Goal: Answer question/provide support: Share knowledge or assist other users

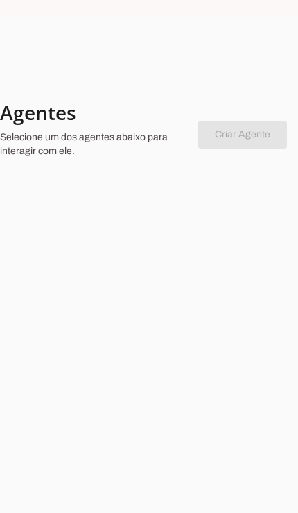
scroll to position [64, 0]
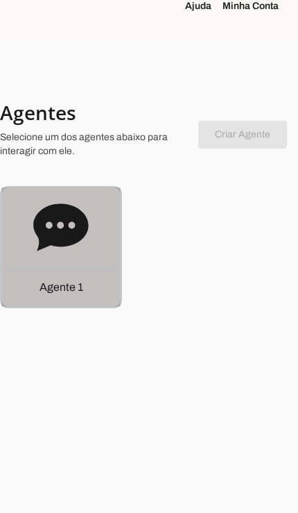
click at [52, 279] on p "Agente 1" at bounding box center [62, 287] width 44 height 17
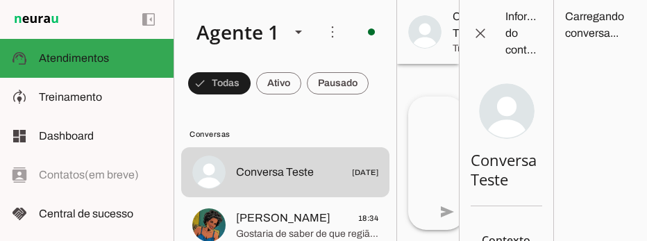
click at [298, 222] on span "[PERSON_NAME] 18:34" at bounding box center [307, 218] width 142 height 17
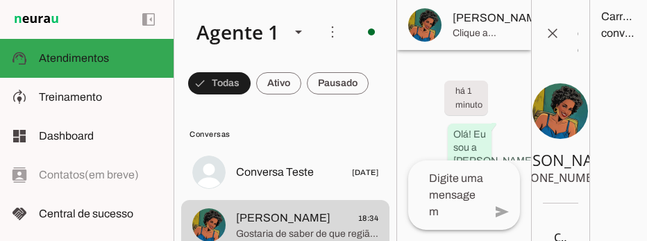
scroll to position [1092, 0]
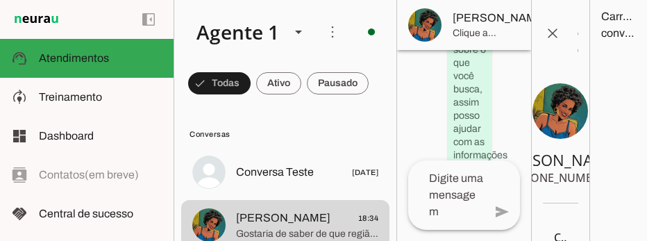
click at [298, 33] on span at bounding box center [571, 24] width 33 height 33
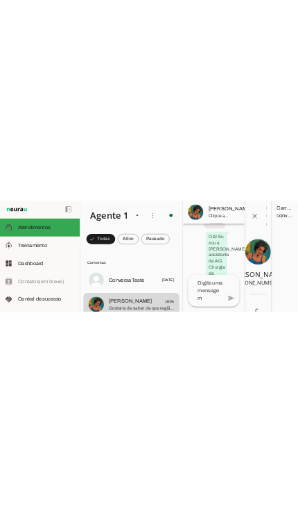
scroll to position [57, 0]
